Goal: Task Accomplishment & Management: Manage account settings

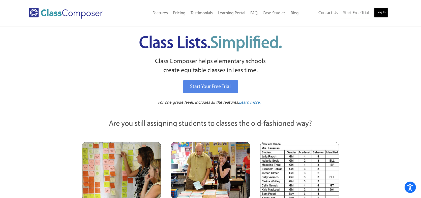
click at [384, 10] on link "Log In" at bounding box center [380, 13] width 14 height 10
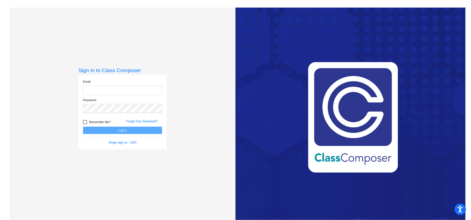
type input "[EMAIL_ADDRESS][DOMAIN_NAME]"
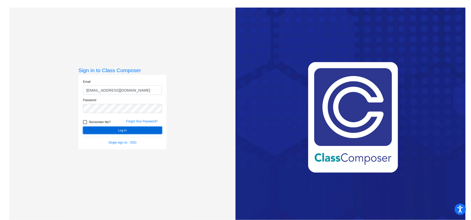
click at [141, 129] on button "Log In" at bounding box center [122, 129] width 79 height 7
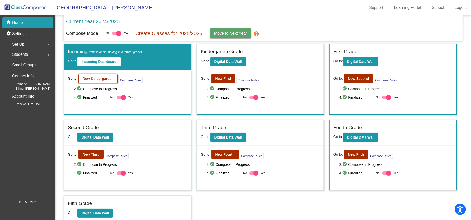
click at [102, 76] on button "New Kindergarden" at bounding box center [98, 78] width 39 height 9
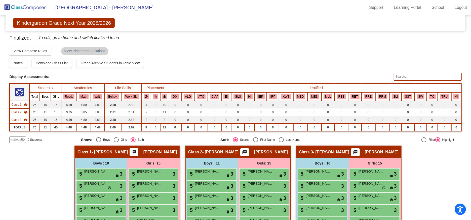
click at [39, 6] on img at bounding box center [25, 7] width 50 height 15
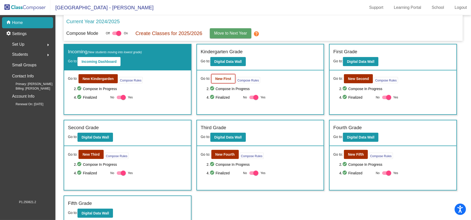
click at [227, 77] on b "New First" at bounding box center [224, 79] width 16 height 4
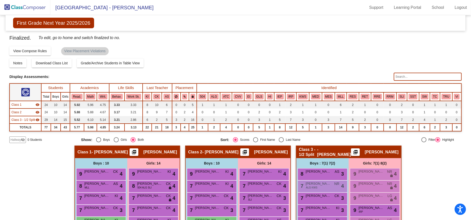
click at [27, 4] on img at bounding box center [25, 7] width 50 height 15
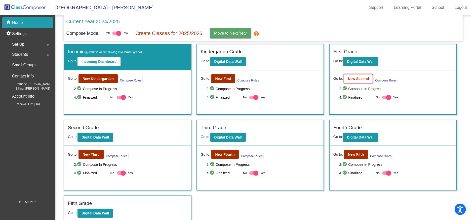
click at [366, 77] on b "New Second" at bounding box center [358, 79] width 21 height 4
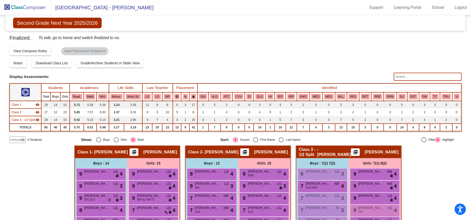
click at [20, 6] on img at bounding box center [25, 7] width 50 height 15
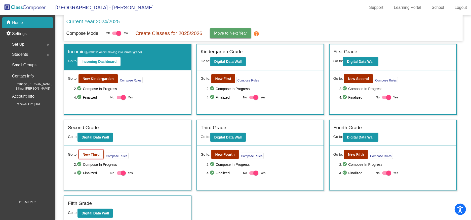
click at [92, 153] on b "New Third" at bounding box center [91, 154] width 17 height 4
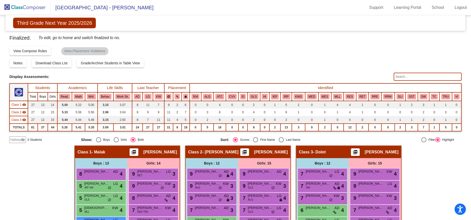
click at [26, 7] on img at bounding box center [25, 7] width 50 height 15
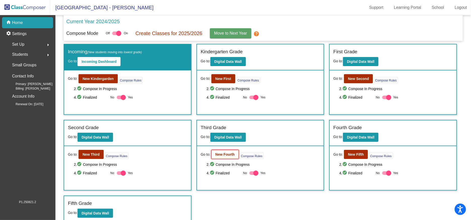
click at [223, 154] on b "New Fourth" at bounding box center [225, 154] width 19 height 4
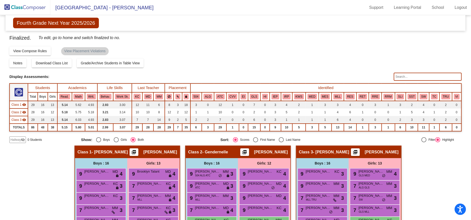
click at [27, 8] on img at bounding box center [25, 7] width 50 height 15
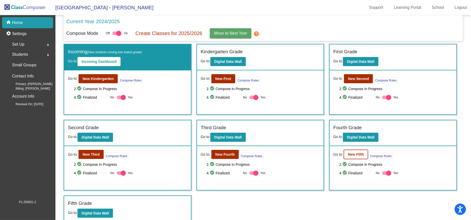
click at [353, 153] on b "New Fifth" at bounding box center [356, 154] width 16 height 4
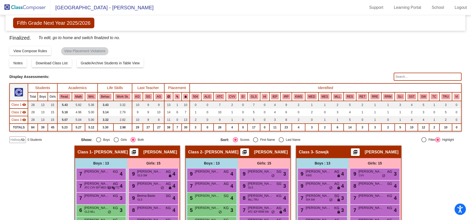
click at [25, 7] on img at bounding box center [25, 7] width 50 height 15
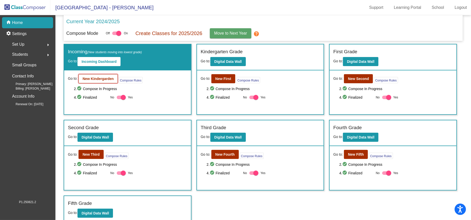
click at [112, 80] on b "New Kindergarden" at bounding box center [98, 79] width 31 height 4
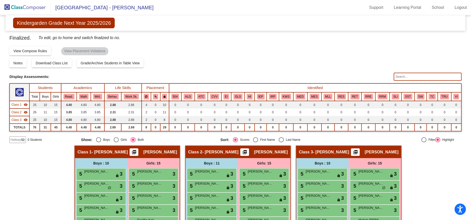
click at [30, 6] on img at bounding box center [25, 7] width 50 height 15
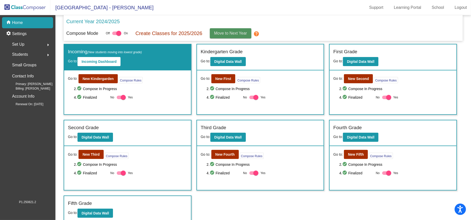
click at [230, 33] on span "Move to Next Year" at bounding box center [230, 33] width 33 height 4
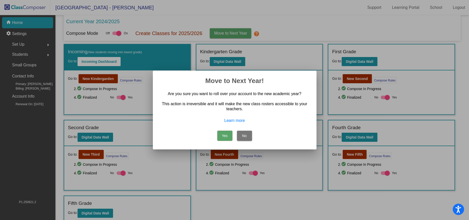
click at [225, 134] on button "Yes" at bounding box center [224, 135] width 15 height 10
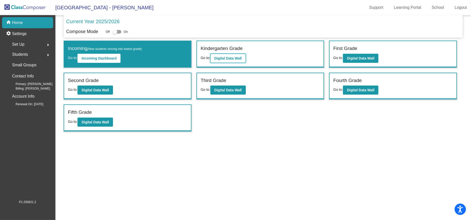
click at [231, 56] on b "Digital Data Wall" at bounding box center [228, 58] width 27 height 4
click at [235, 91] on b "Digital Data Wall" at bounding box center [228, 90] width 27 height 4
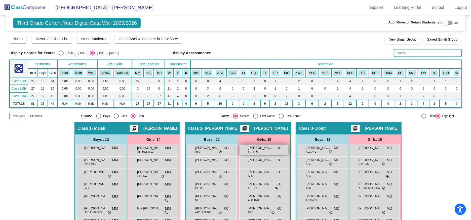
click at [263, 150] on div "[PERSON_NAME] IRP TRU KC lock do_not_disturb_alt" at bounding box center [264, 150] width 48 height 10
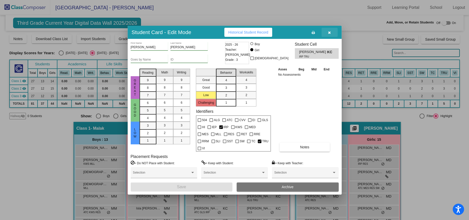
click at [328, 34] on icon "button" at bounding box center [329, 33] width 3 height 4
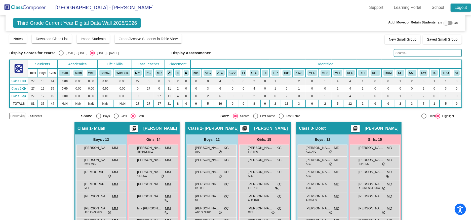
click at [460, 8] on link "Logout" at bounding box center [461, 8] width 20 height 8
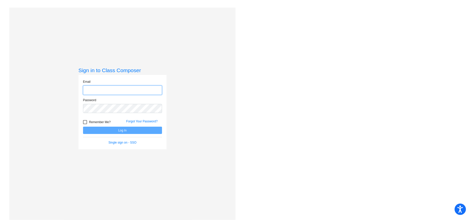
type input "[EMAIL_ADDRESS][DOMAIN_NAME]"
